Goal: Find specific page/section: Find specific page/section

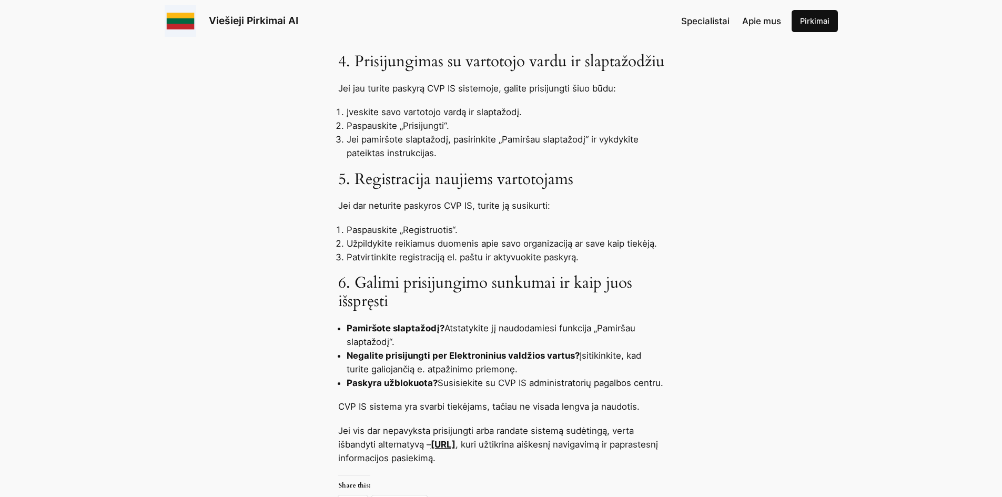
scroll to position [789, 0]
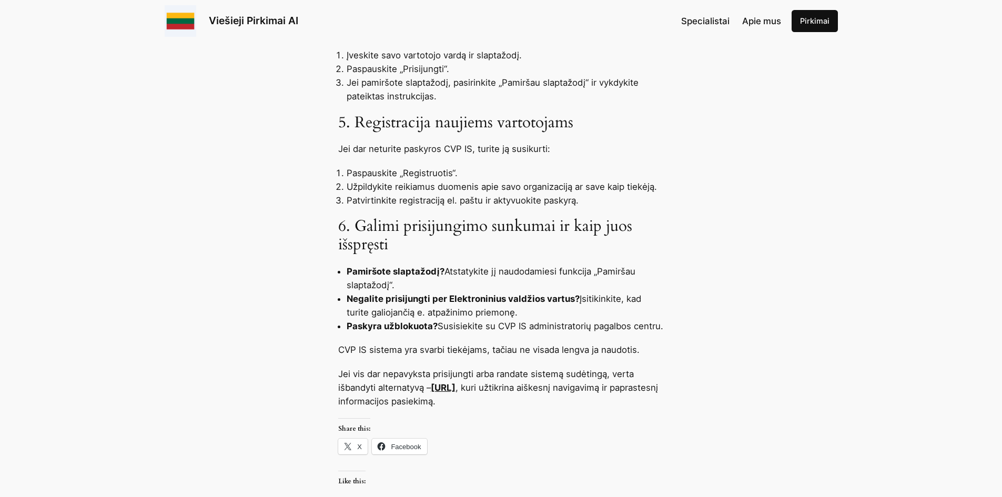
click at [456, 393] on link "[URL]" at bounding box center [443, 387] width 25 height 11
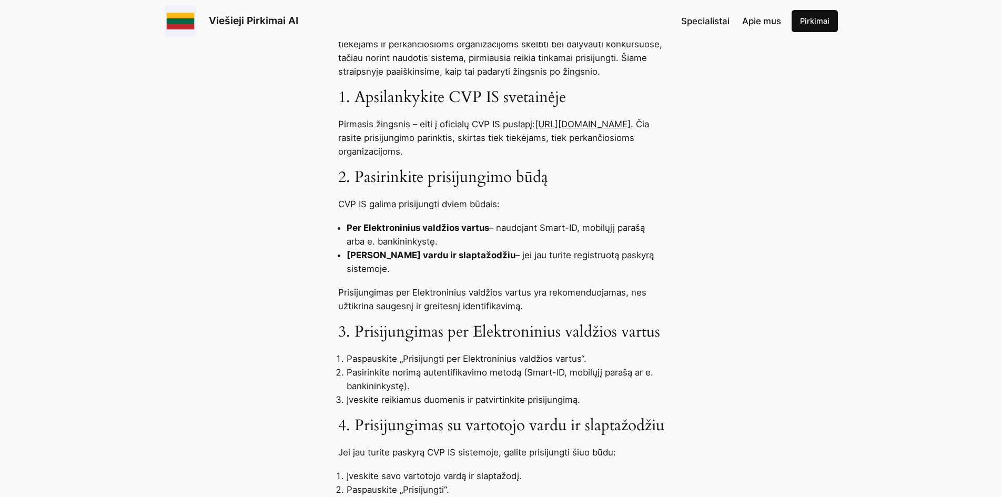
scroll to position [316, 0]
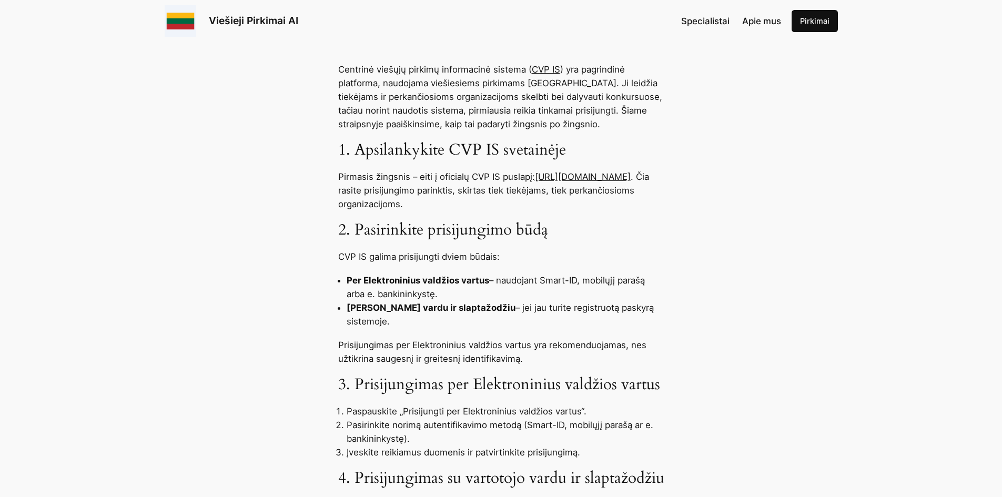
drag, startPoint x: 318, startPoint y: 189, endPoint x: 478, endPoint y: 195, distance: 160.0
copy link "[URL][DOMAIN_NAME]"
click at [535, 182] on link "[URL][DOMAIN_NAME]" at bounding box center [583, 176] width 96 height 11
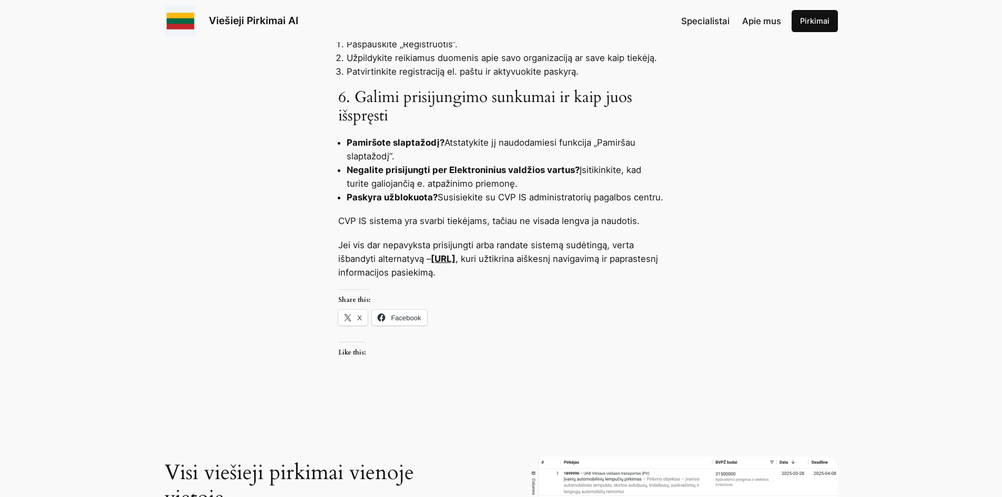
scroll to position [999, 0]
